Goal: Information Seeking & Learning: Check status

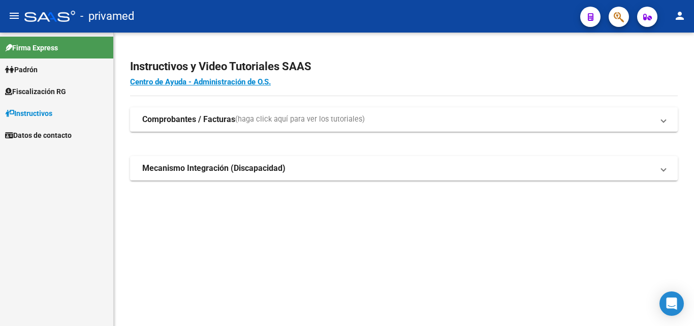
click at [624, 11] on button "button" at bounding box center [619, 17] width 20 height 20
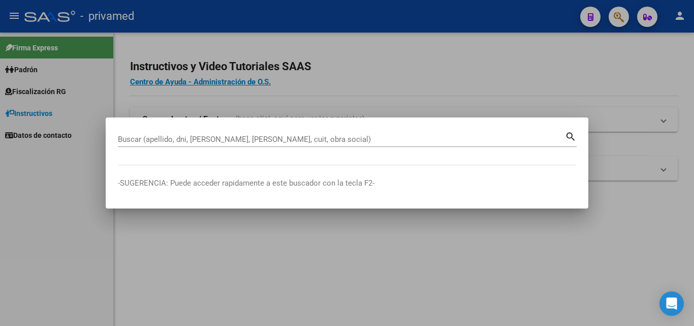
drag, startPoint x: 317, startPoint y: 146, endPoint x: 294, endPoint y: 146, distance: 23.9
drag, startPoint x: 294, startPoint y: 146, endPoint x: 273, endPoint y: 141, distance: 21.4
click at [273, 141] on input "Buscar (apellido, dni, [PERSON_NAME], [PERSON_NAME], cuit, obra social)" at bounding box center [341, 139] width 447 height 9
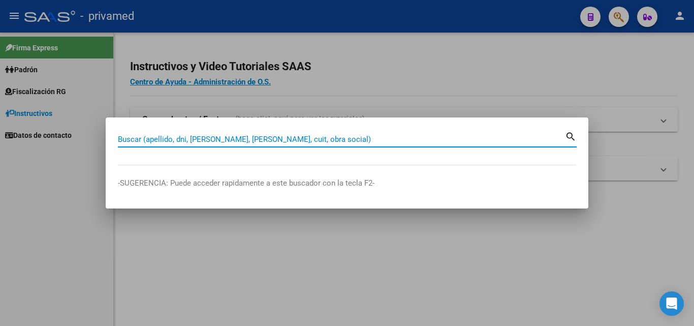
paste input "20319909649"
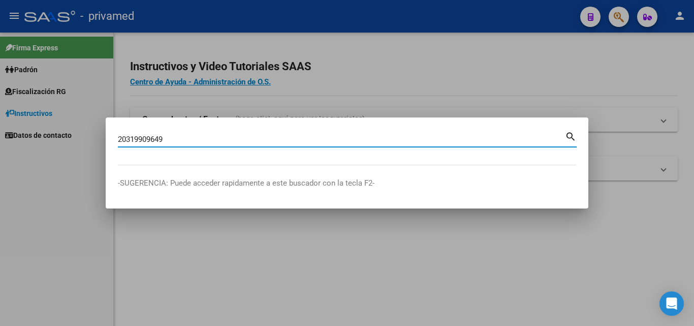
type input "20319909649"
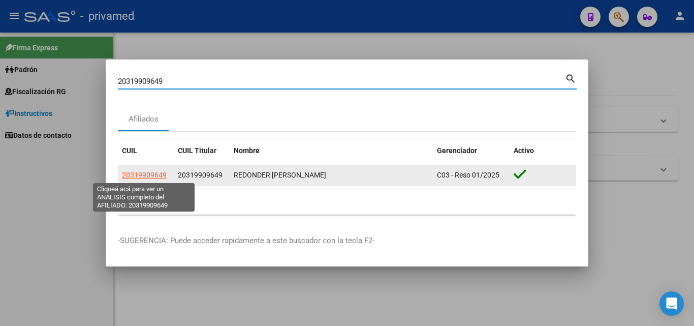
click at [154, 172] on span "20319909649" at bounding box center [144, 175] width 45 height 8
type textarea "20319909649"
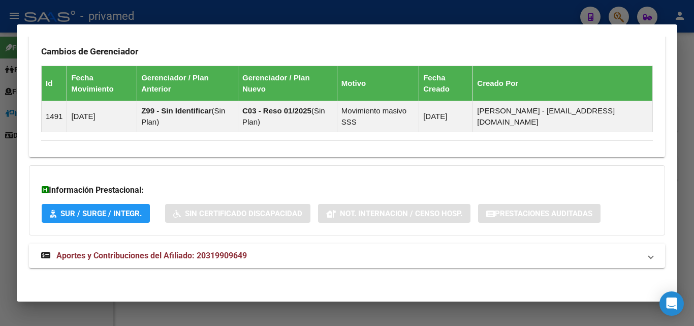
scroll to position [605, 0]
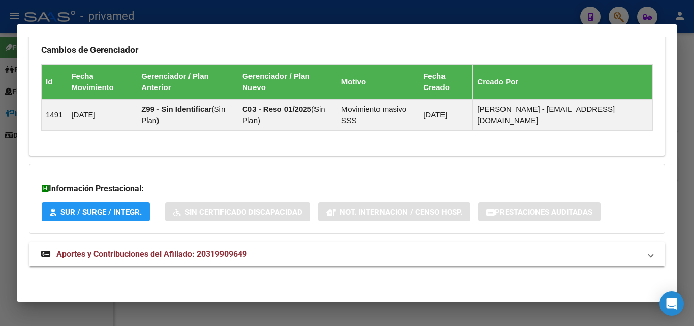
click at [209, 249] on span "Aportes y Contribuciones del Afiliado: 20319909649" at bounding box center [151, 254] width 190 height 10
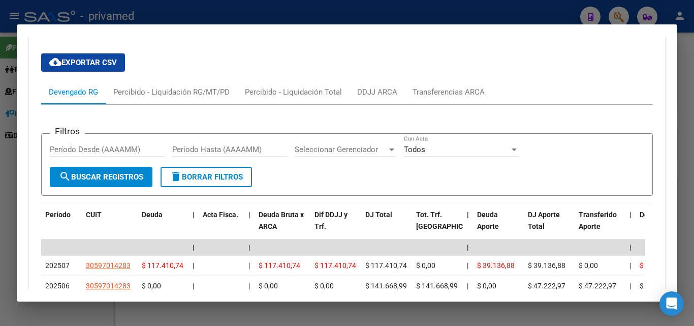
scroll to position [841, 0]
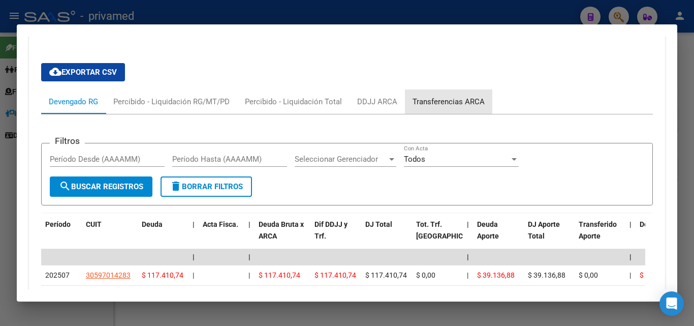
click at [434, 100] on div "Transferencias ARCA" at bounding box center [448, 101] width 72 height 11
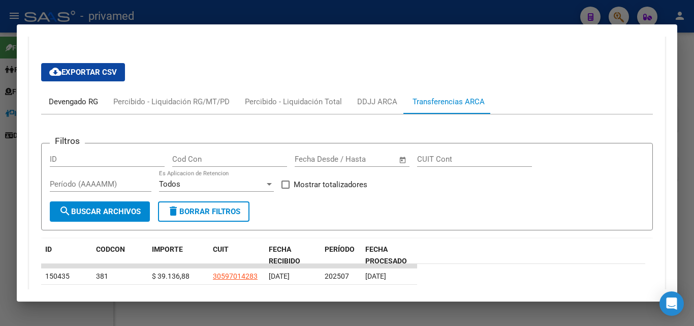
click at [56, 96] on div "Devengado RG" at bounding box center [73, 101] width 49 height 11
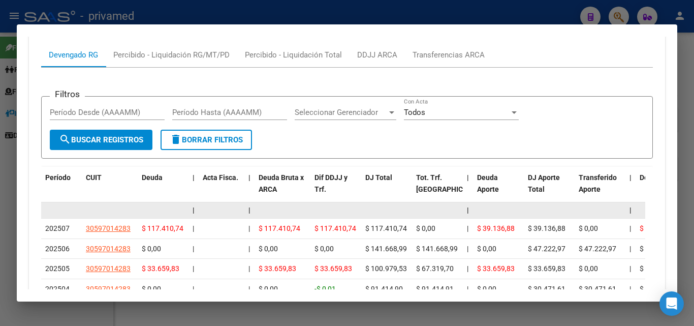
scroll to position [780, 0]
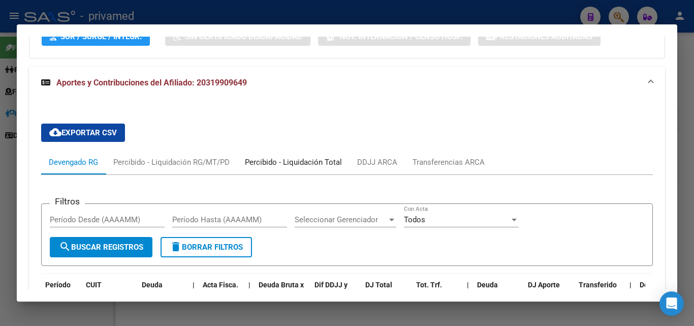
click at [305, 163] on div "Percibido - Liquidación Total" at bounding box center [293, 161] width 97 height 11
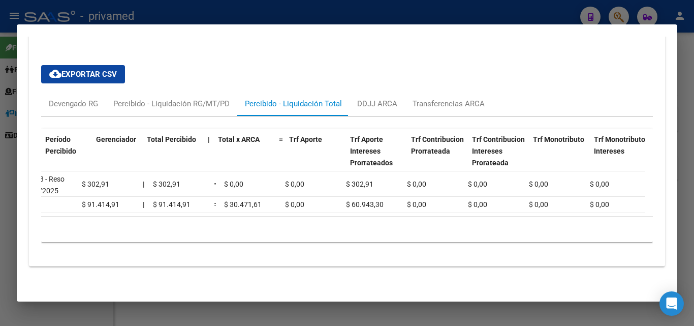
scroll to position [0, 0]
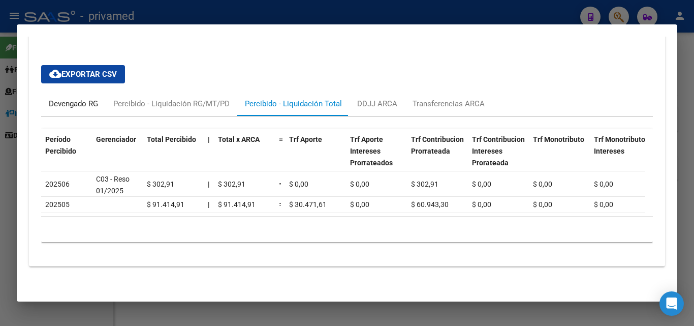
click at [91, 98] on div "Devengado RG" at bounding box center [73, 103] width 49 height 11
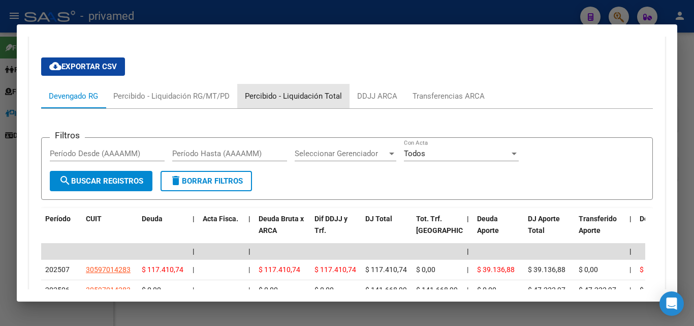
click at [308, 91] on div "Percibido - Liquidación Total" at bounding box center [293, 95] width 97 height 11
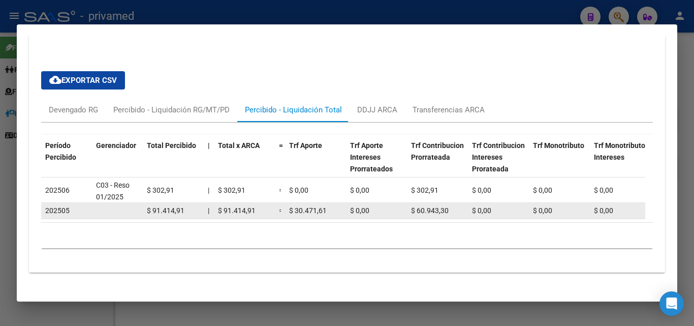
scroll to position [846, 0]
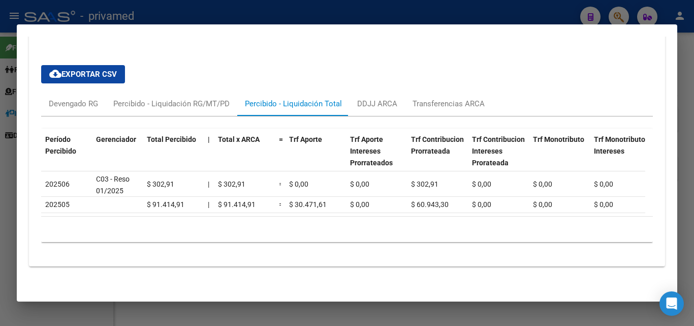
drag, startPoint x: 247, startPoint y: 220, endPoint x: 300, endPoint y: 218, distance: 52.9
click at [300, 218] on div "2 total 1" at bounding box center [347, 228] width 612 height 25
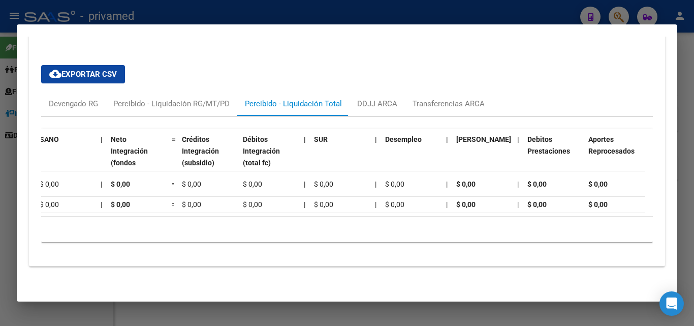
scroll to position [0, 0]
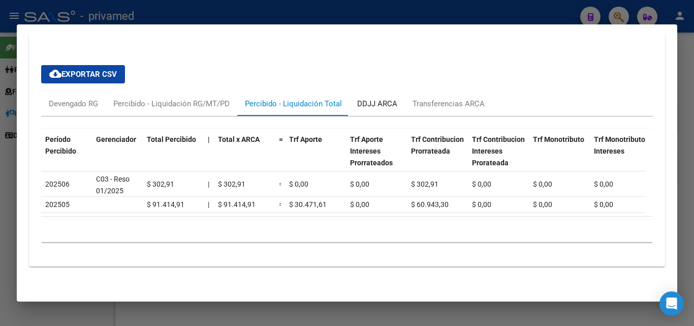
click at [384, 99] on div "DDJJ ARCA" at bounding box center [377, 103] width 40 height 11
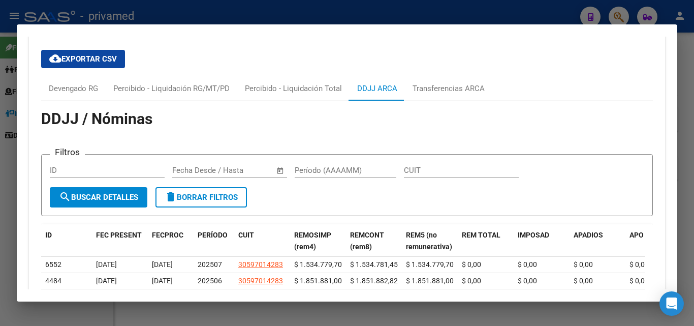
scroll to position [817, 0]
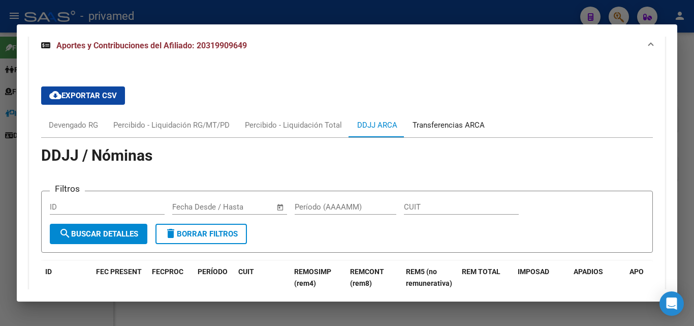
click at [455, 122] on div "Transferencias ARCA" at bounding box center [448, 124] width 72 height 11
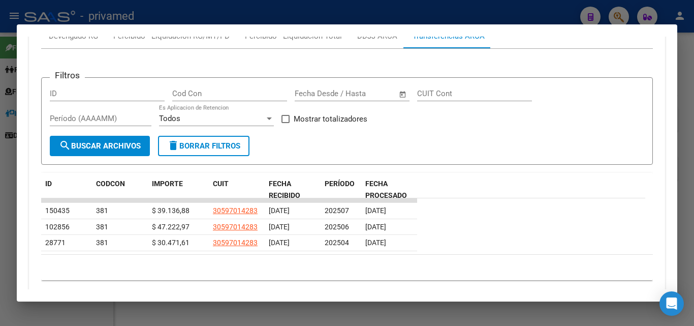
scroll to position [792, 0]
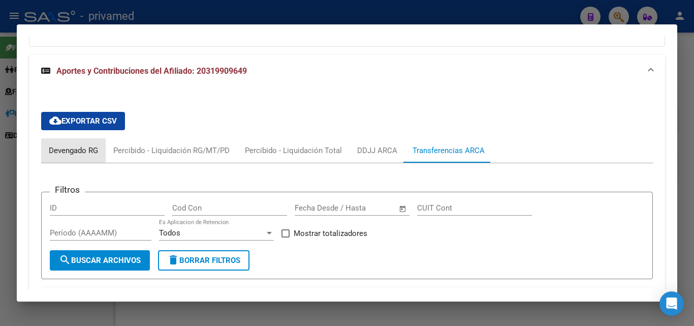
drag, startPoint x: 85, startPoint y: 151, endPoint x: 97, endPoint y: 147, distance: 12.2
click at [85, 150] on div "Devengado RG" at bounding box center [73, 150] width 49 height 11
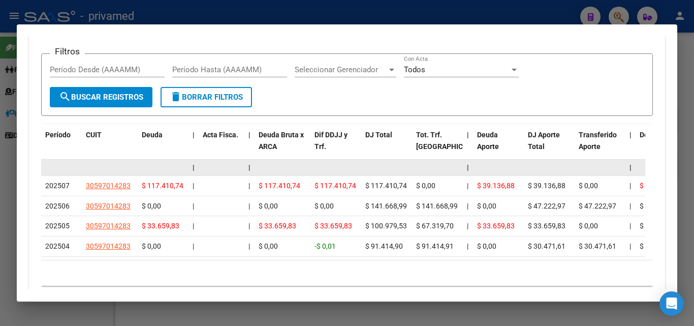
scroll to position [944, 0]
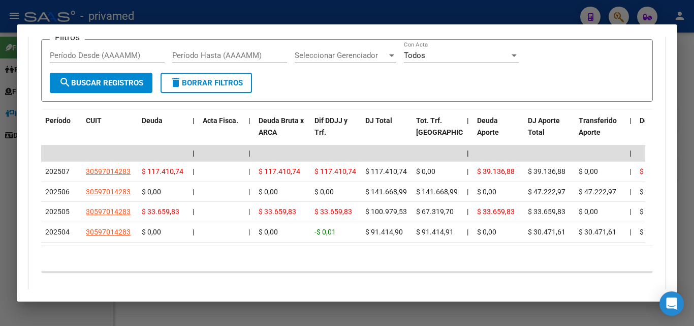
click at [693, 151] on div at bounding box center [347, 163] width 694 height 326
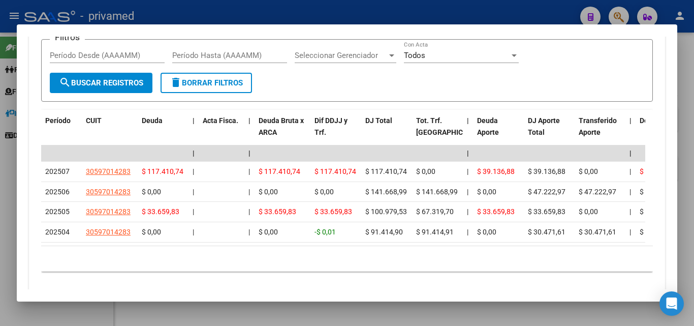
click at [679, 146] on div at bounding box center [347, 163] width 694 height 326
